Goal: Information Seeking & Learning: Learn about a topic

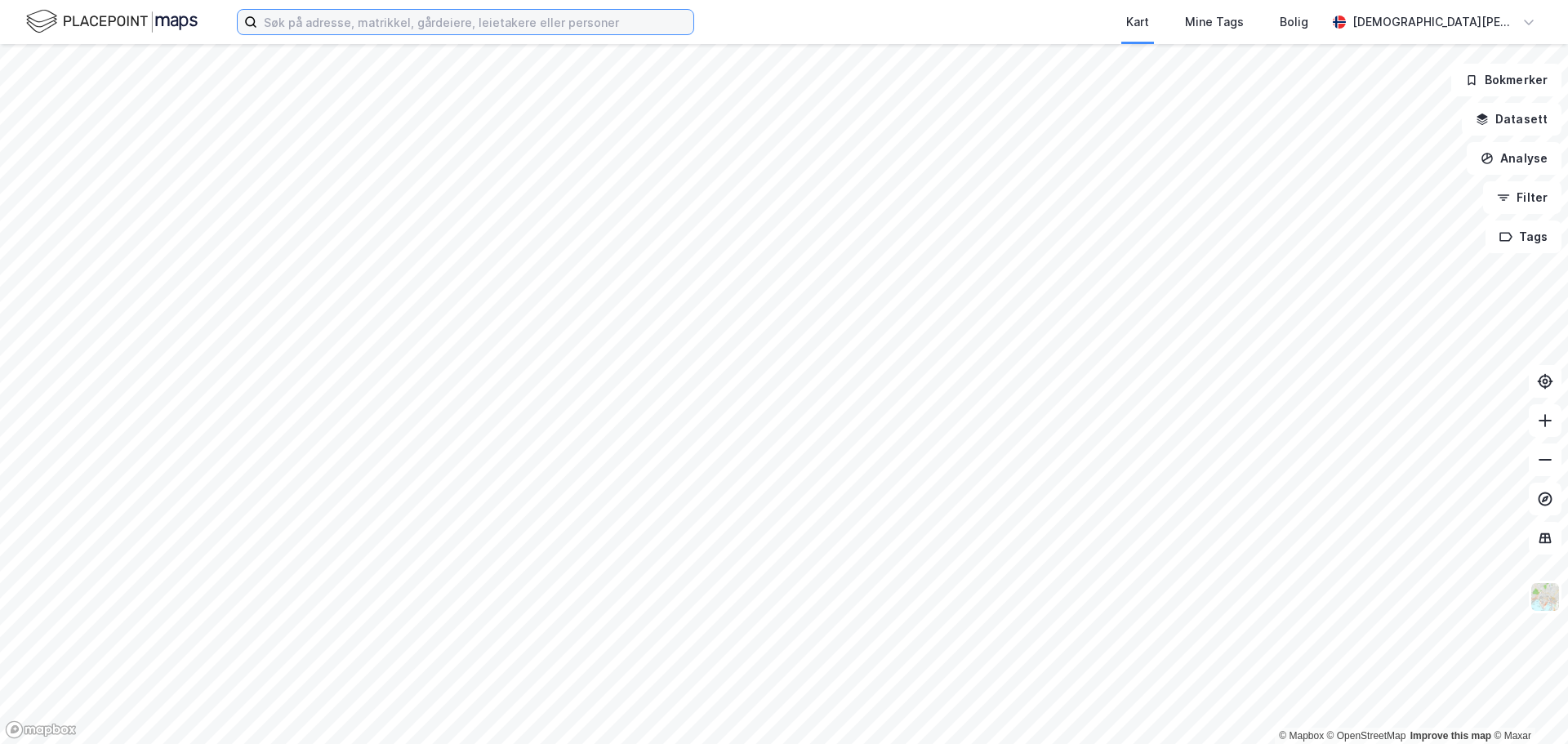
click at [452, 19] on input at bounding box center [475, 22] width 436 height 25
click at [750, 7] on div "Kart Mine Tags Bolig [DEMOGRAPHIC_DATA][PERSON_NAME] © Mapbox © OpenStreetMap I…" at bounding box center [784, 372] width 1568 height 744
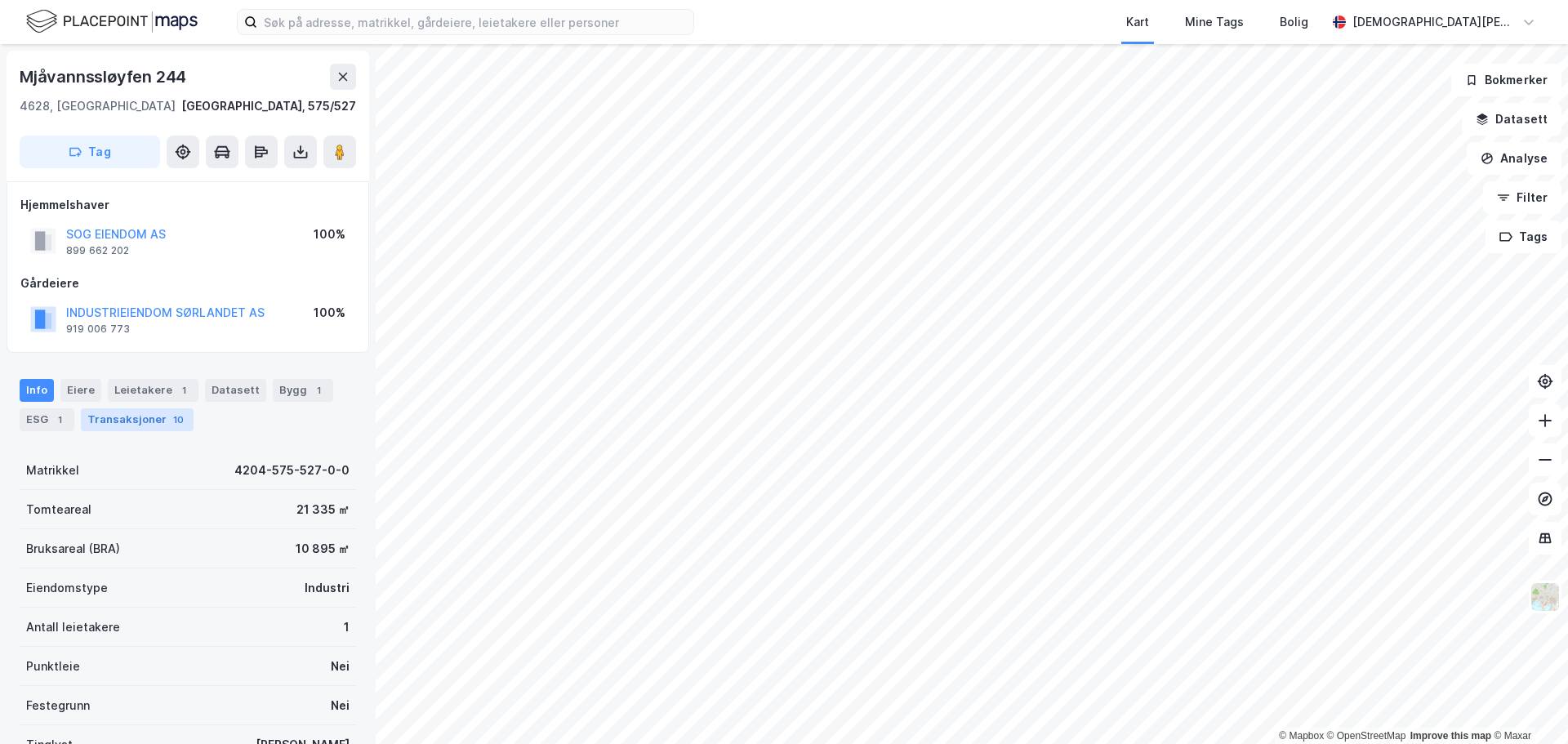
click at [164, 428] on div "Transaksjoner 10" at bounding box center [137, 419] width 113 height 23
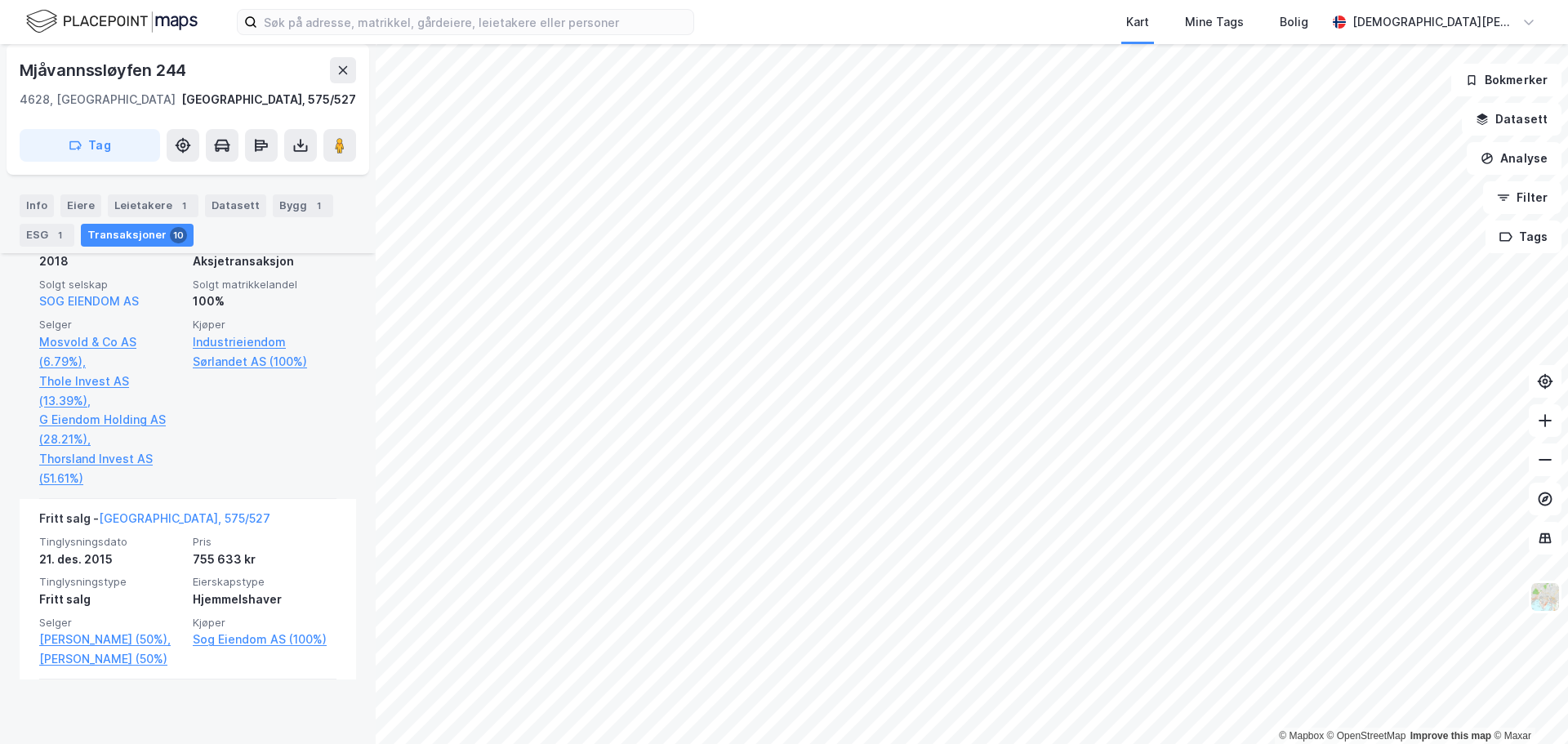
scroll to position [2121, 0]
